Goal: Information Seeking & Learning: Learn about a topic

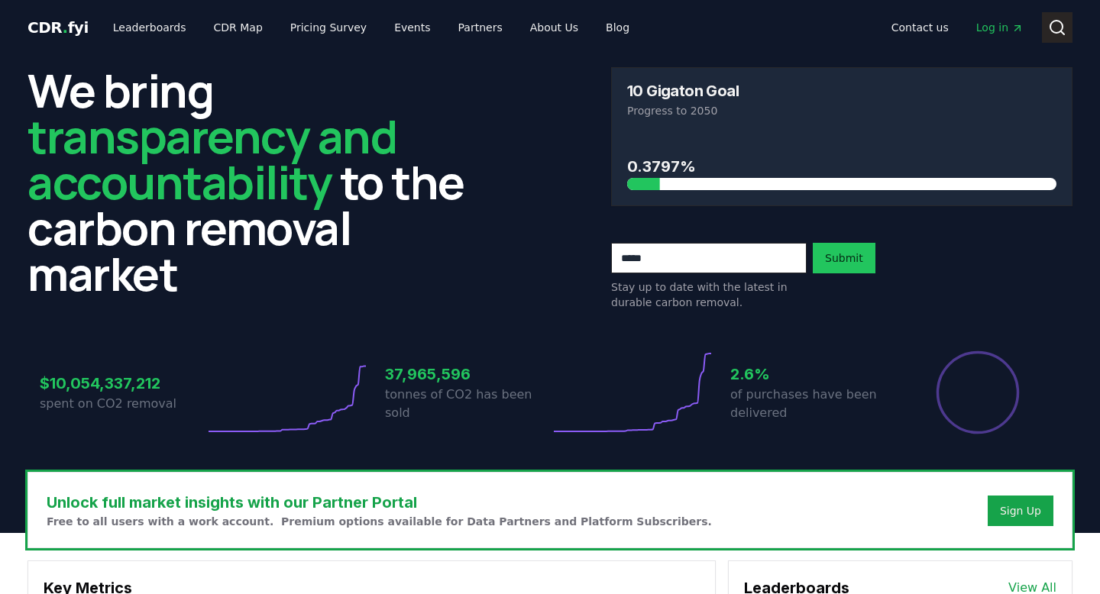
click at [1057, 22] on icon at bounding box center [1057, 27] width 18 height 18
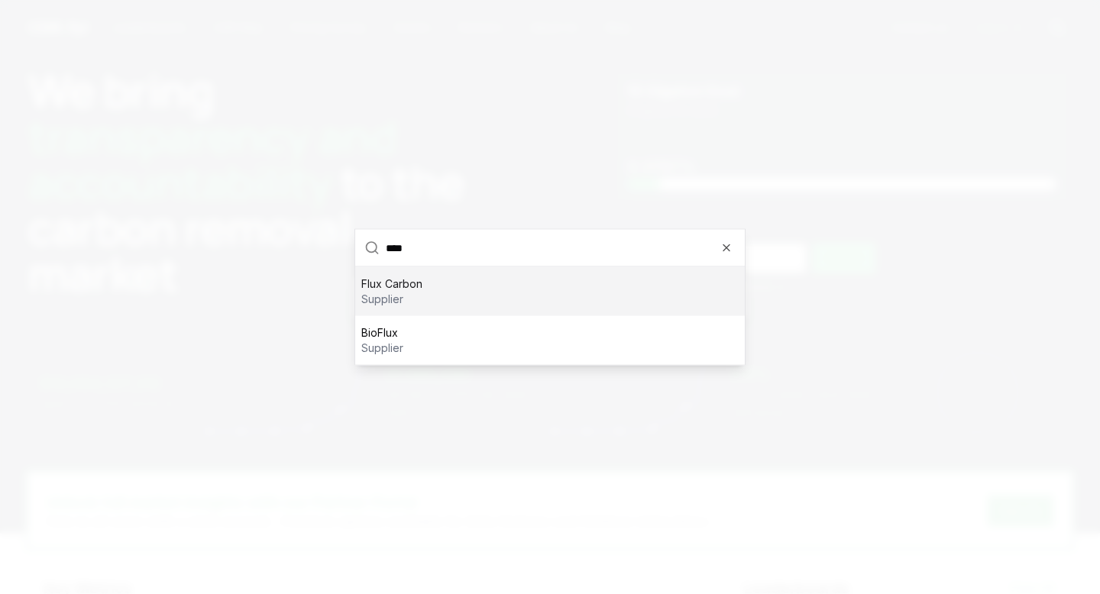
type input "****"
click at [393, 303] on p "supplier" at bounding box center [391, 299] width 61 height 15
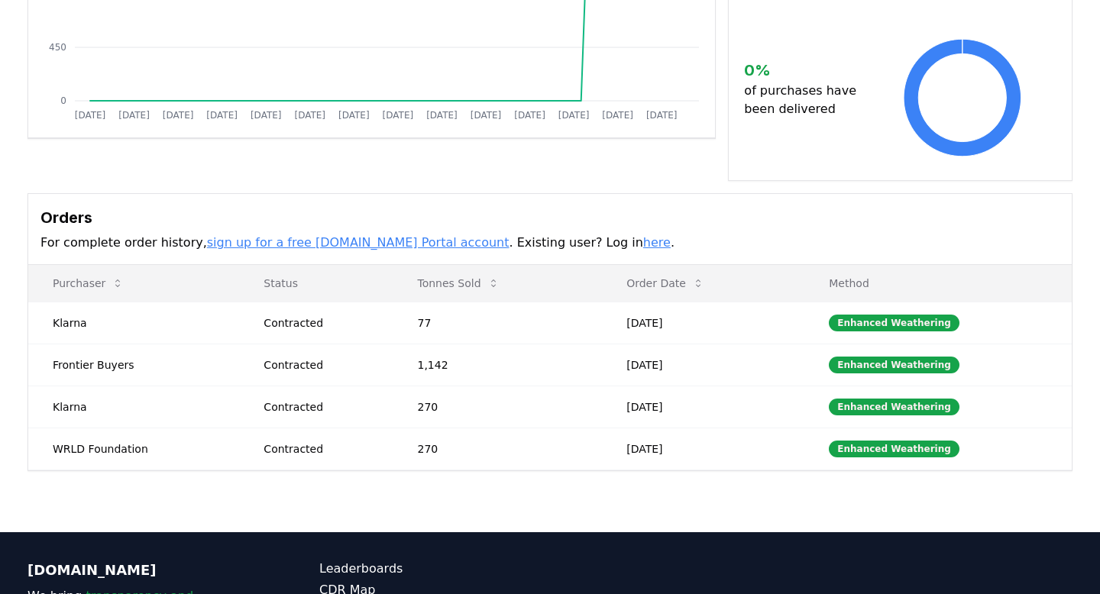
scroll to position [309, 0]
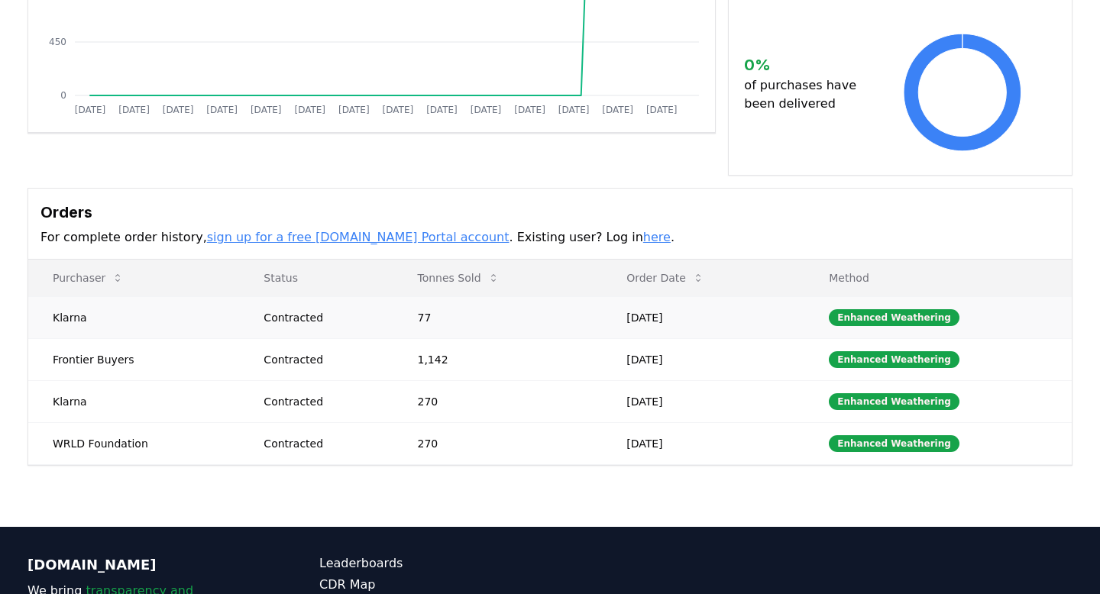
click at [168, 330] on td "Klarna" at bounding box center [133, 317] width 211 height 42
click at [62, 320] on td "Klarna" at bounding box center [133, 317] width 211 height 42
click at [82, 310] on td "Klarna" at bounding box center [133, 317] width 211 height 42
drag, startPoint x: 49, startPoint y: 319, endPoint x: 206, endPoint y: 319, distance: 156.6
click at [206, 319] on td "Klarna" at bounding box center [133, 317] width 211 height 42
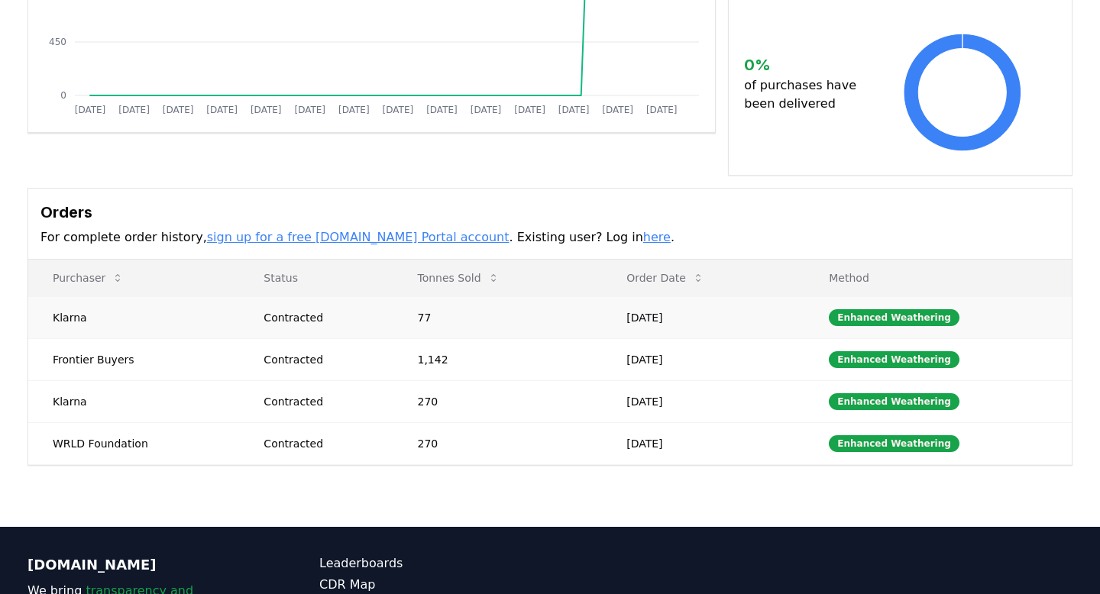
click at [435, 323] on td "77" at bounding box center [498, 317] width 209 height 42
click at [643, 238] on link "here" at bounding box center [657, 237] width 28 height 15
